Goal: Transaction & Acquisition: Purchase product/service

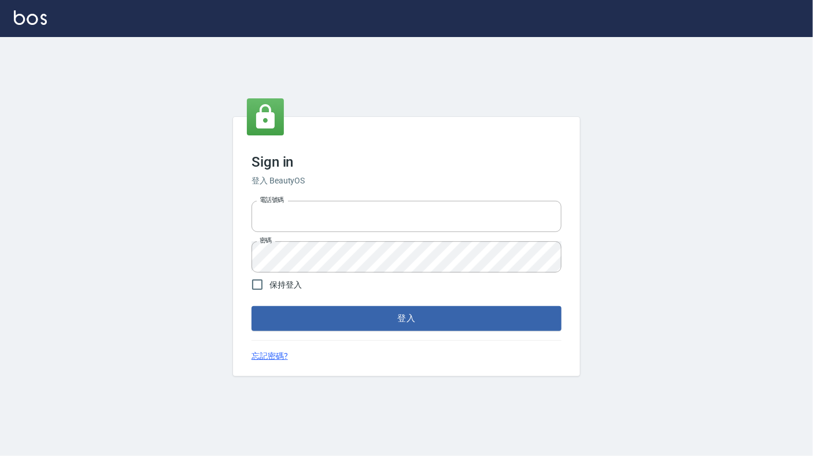
type input "6430581"
click at [386, 336] on div "Sign in 登入 BeautyOS 電話號碼 [PHONE_NUMBER] 電話號碼 密碼 密碼 保持登入 登入 忘記密碼?" at bounding box center [406, 246] width 347 height 259
click at [387, 318] on button "登入" at bounding box center [407, 318] width 310 height 24
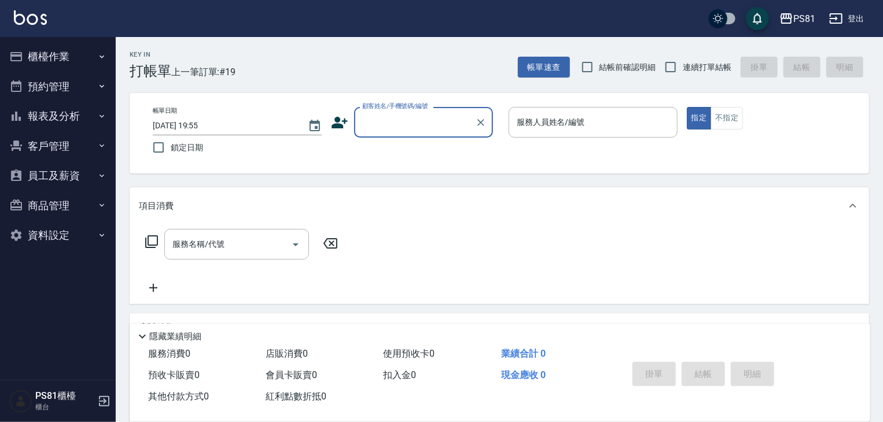
click at [74, 111] on button "報表及分析" at bounding box center [58, 116] width 106 height 30
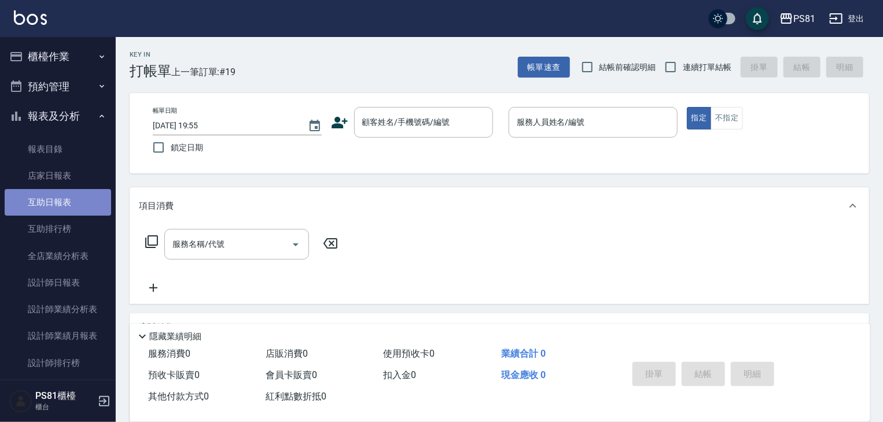
click at [69, 209] on link "互助日報表" at bounding box center [58, 202] width 106 height 27
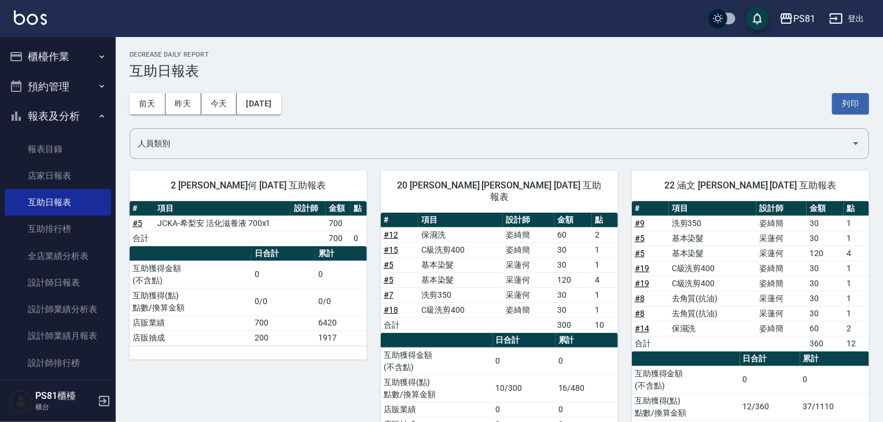
click at [65, 55] on button "櫃檯作業" at bounding box center [58, 57] width 106 height 30
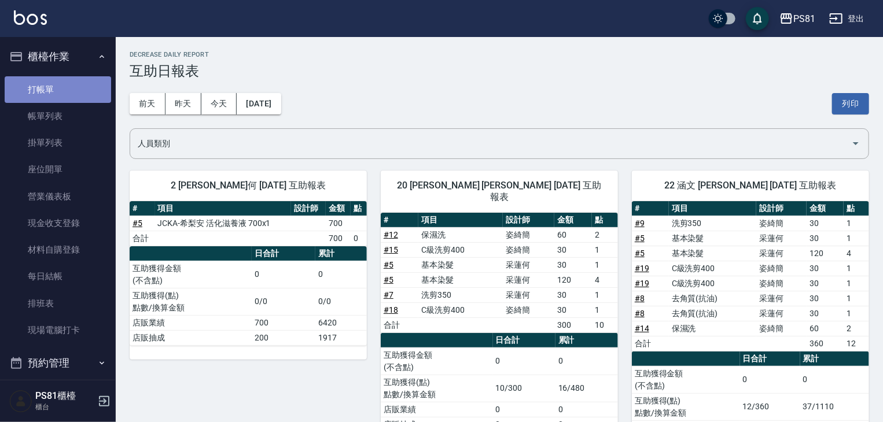
click at [72, 99] on link "打帳單" at bounding box center [58, 89] width 106 height 27
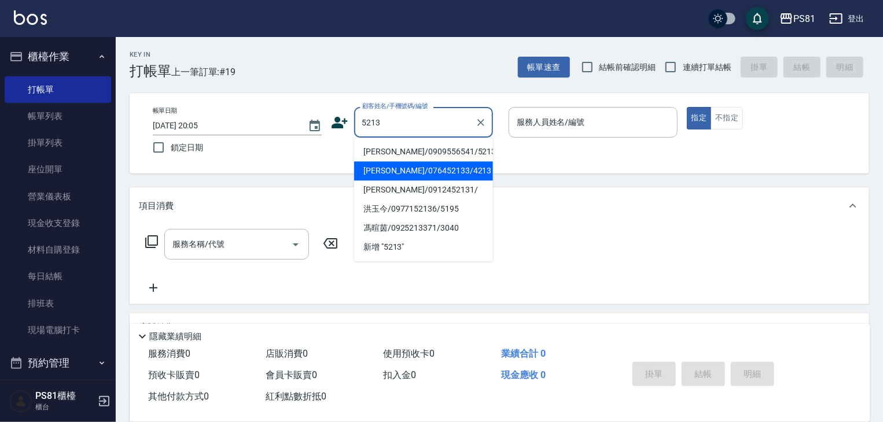
click at [398, 180] on li "[PERSON_NAME]/076452133/4213" at bounding box center [423, 170] width 139 height 19
type input "[PERSON_NAME]/076452133/4213"
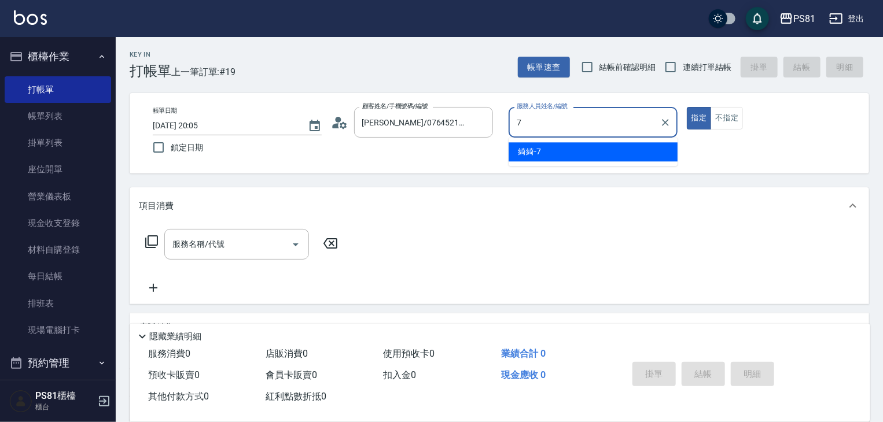
click at [542, 152] on div "綺綺 -7" at bounding box center [593, 151] width 169 height 19
click at [287, 238] on div at bounding box center [294, 244] width 17 height 31
type input "綺綺-7"
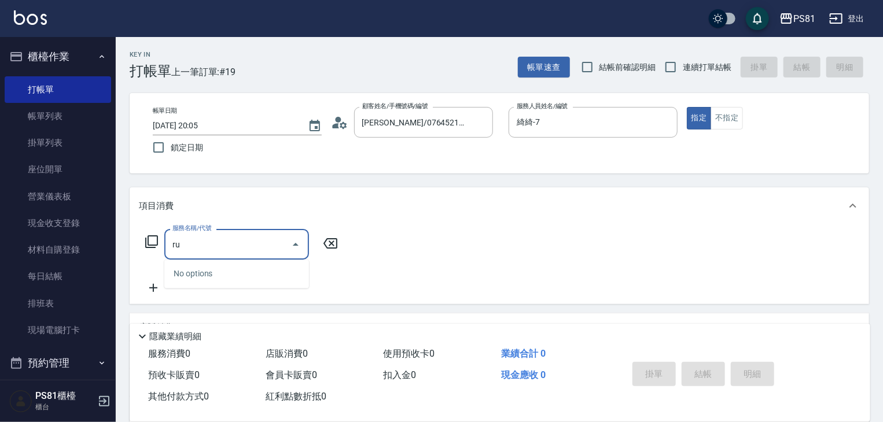
type input "r"
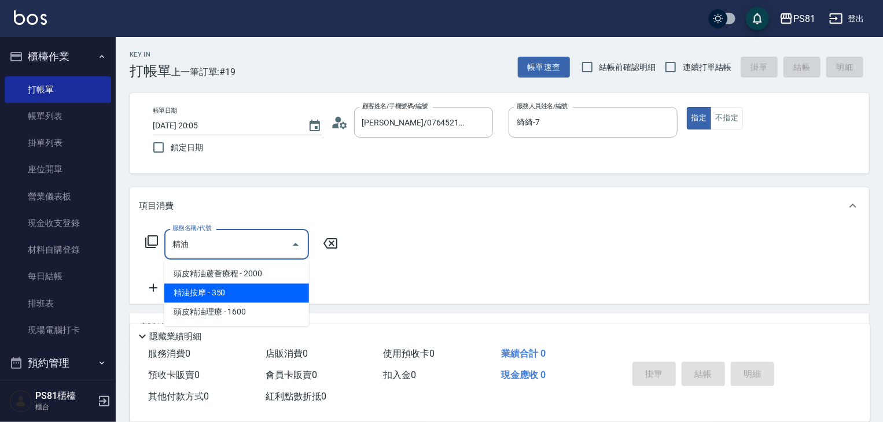
click at [247, 289] on span "精油按摩 - 350" at bounding box center [236, 293] width 145 height 19
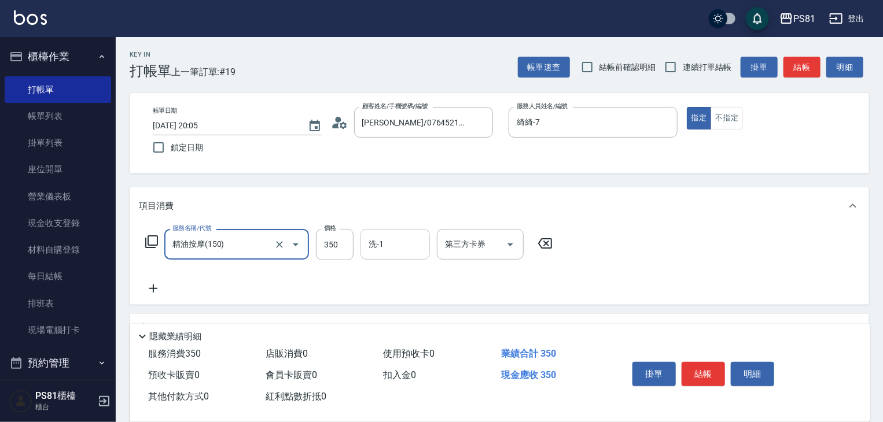
type input "精油按摩(150)"
click at [373, 238] on div "洗-1 洗-1" at bounding box center [394, 244] width 69 height 31
click at [143, 285] on icon at bounding box center [153, 289] width 29 height 14
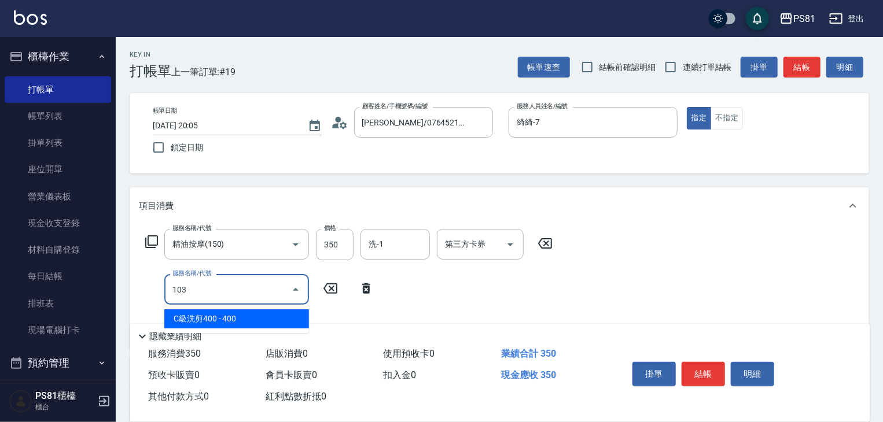
drag, startPoint x: 207, startPoint y: 319, endPoint x: 284, endPoint y: 307, distance: 77.8
click at [210, 318] on span "C級洗剪400 - 400" at bounding box center [236, 319] width 145 height 19
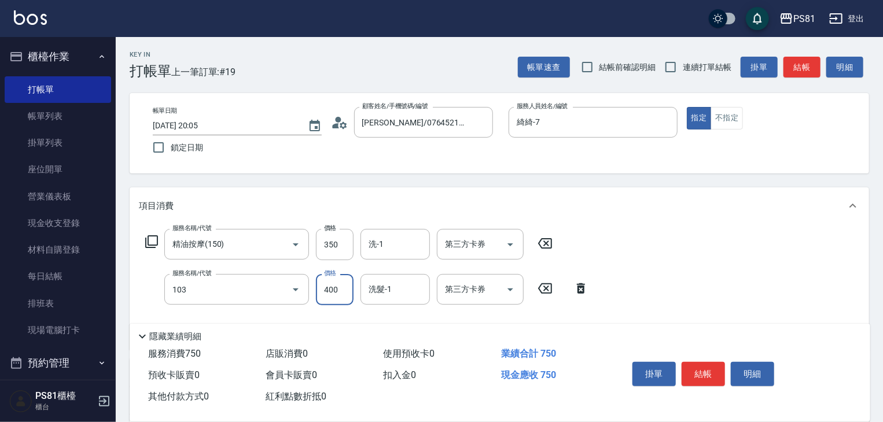
type input "C級洗剪400(103)"
click at [329, 285] on input "400" at bounding box center [335, 289] width 38 height 31
type input "450"
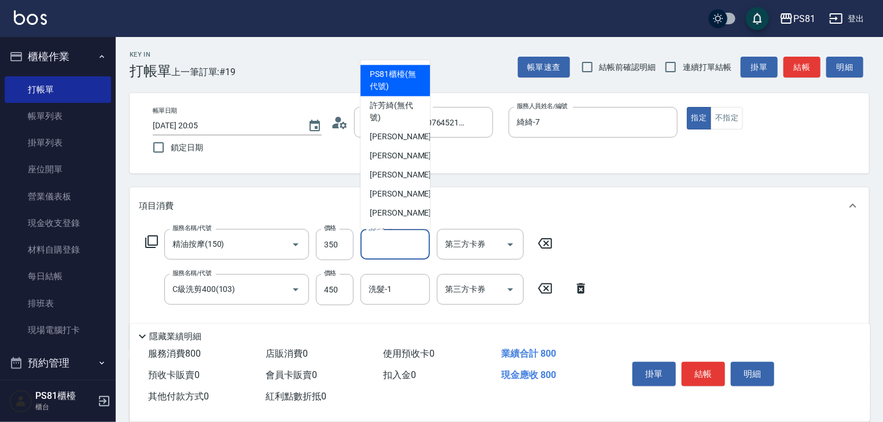
click at [393, 251] on input "洗-1" at bounding box center [395, 244] width 59 height 20
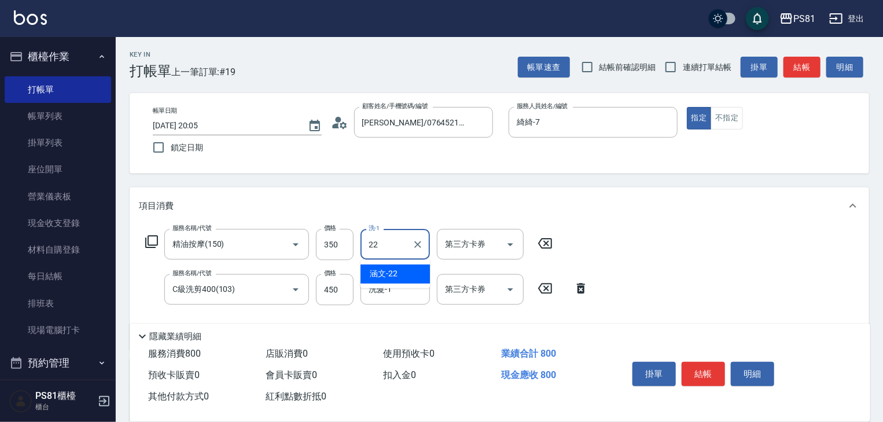
click at [397, 270] on div "涵文 -22" at bounding box center [394, 274] width 69 height 19
type input "涵文-22"
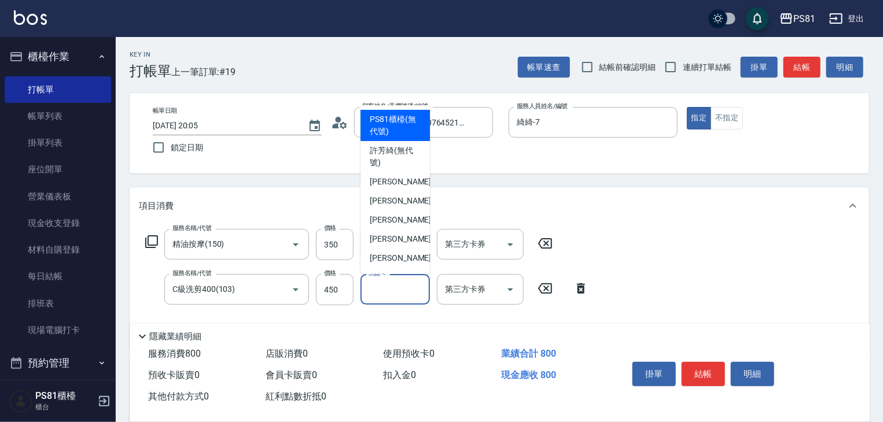
click at [403, 290] on input "洗髮-1" at bounding box center [395, 289] width 59 height 20
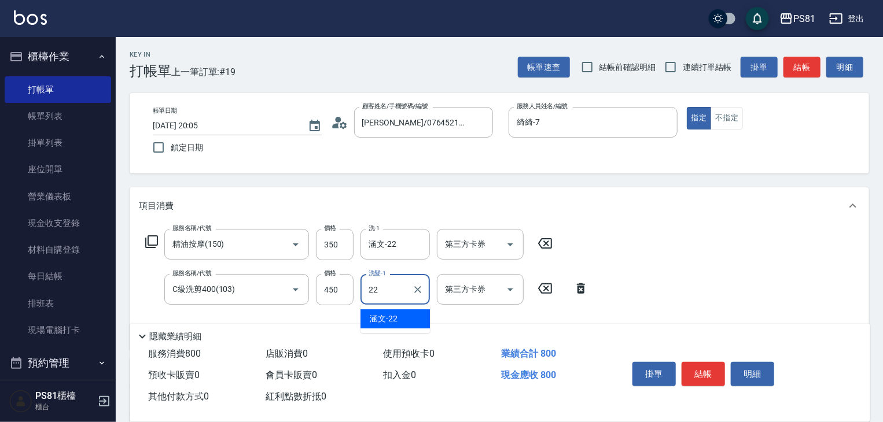
drag, startPoint x: 405, startPoint y: 315, endPoint x: 445, endPoint y: 325, distance: 41.5
click at [407, 315] on div "涵文 -22" at bounding box center [394, 319] width 69 height 19
type input "涵文-22"
click at [712, 368] on button "結帳" at bounding box center [703, 374] width 43 height 24
